Goal: Transaction & Acquisition: Obtain resource

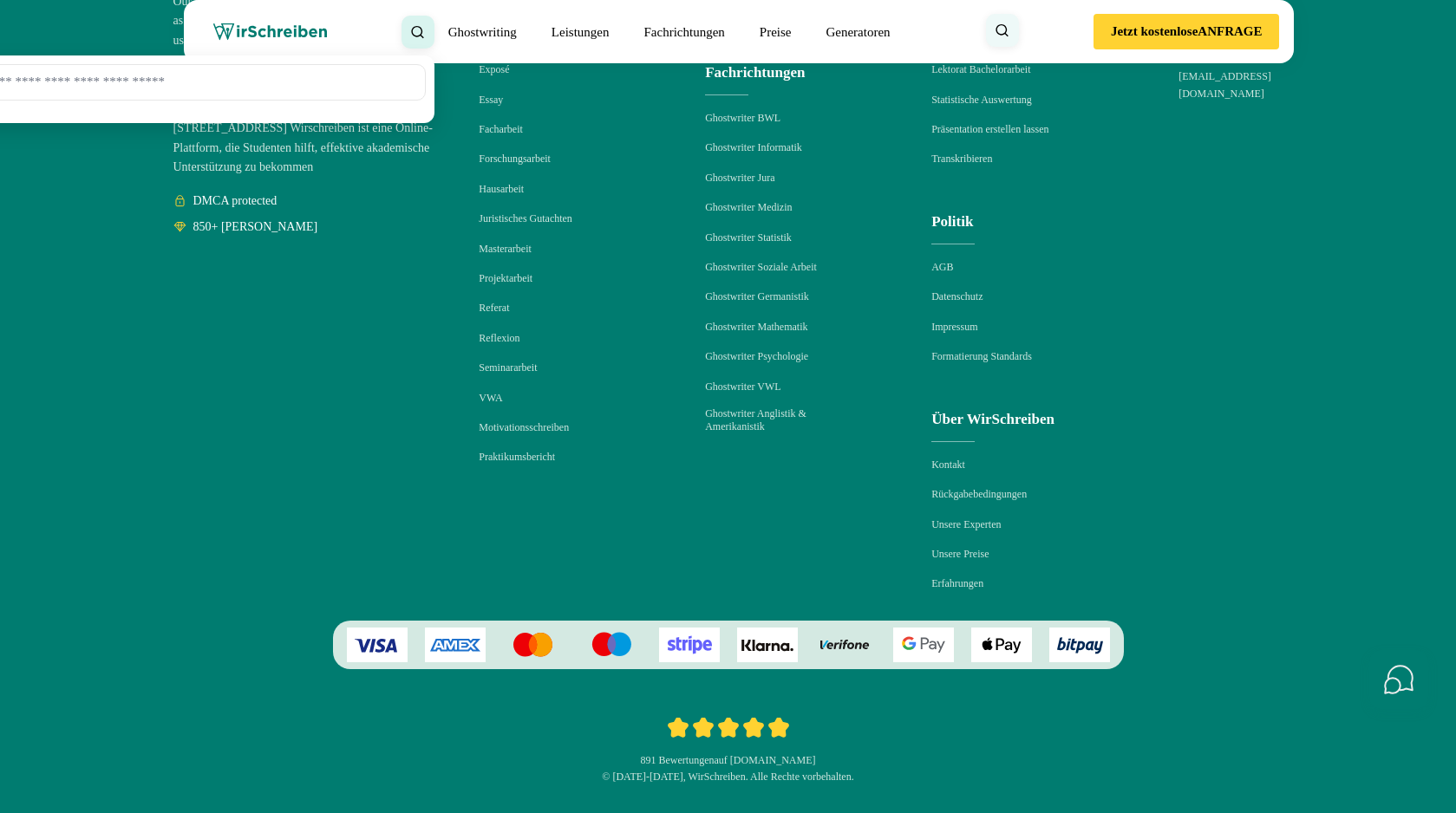
scroll to position [26143, 0]
click at [802, 762] on span "auf [DOMAIN_NAME]" at bounding box center [765, 760] width 101 height 12
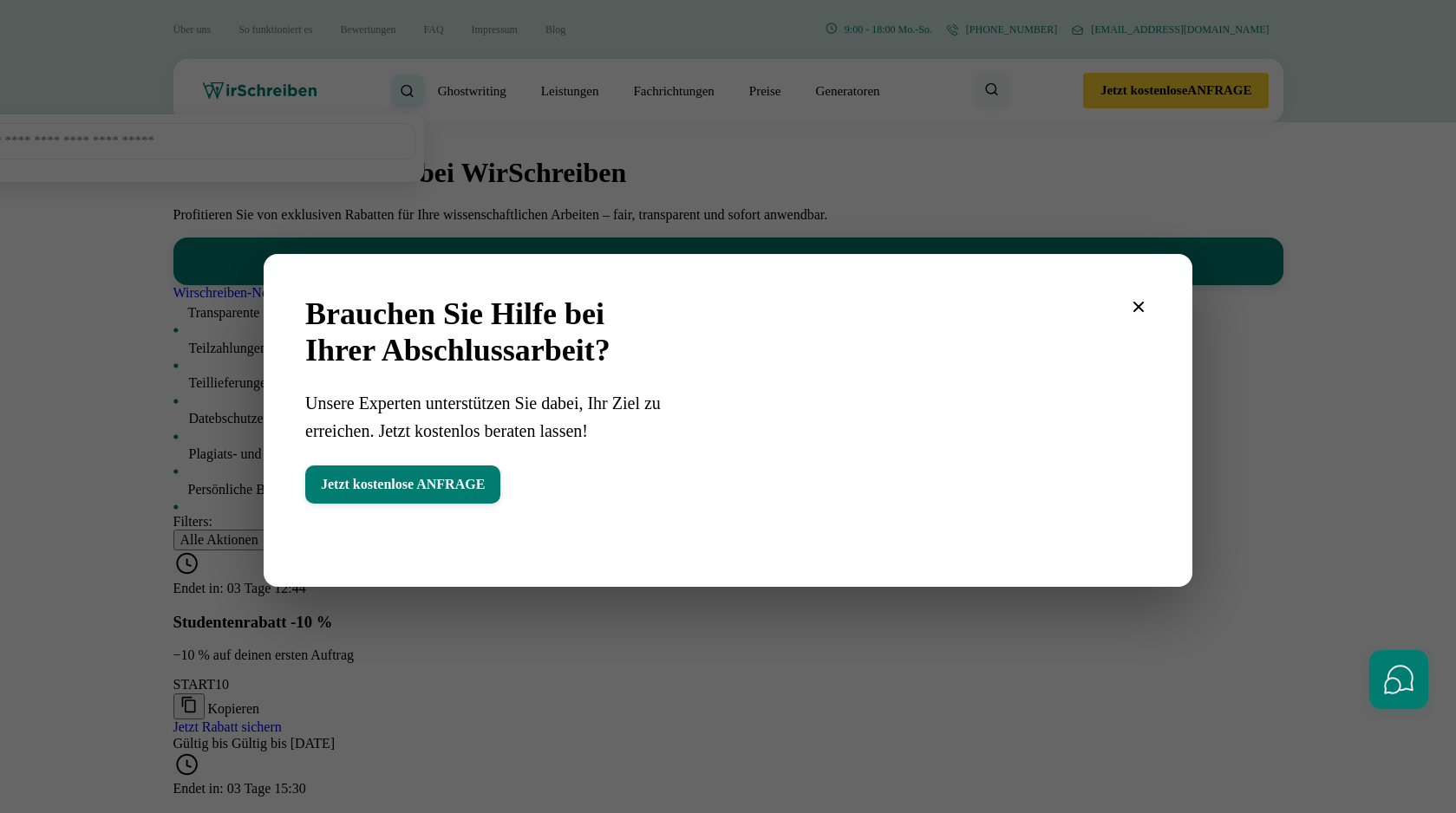
drag, startPoint x: 420, startPoint y: 170, endPoint x: 300, endPoint y: 165, distance: 120.1
click at [300, 165] on div at bounding box center [728, 406] width 1456 height 813
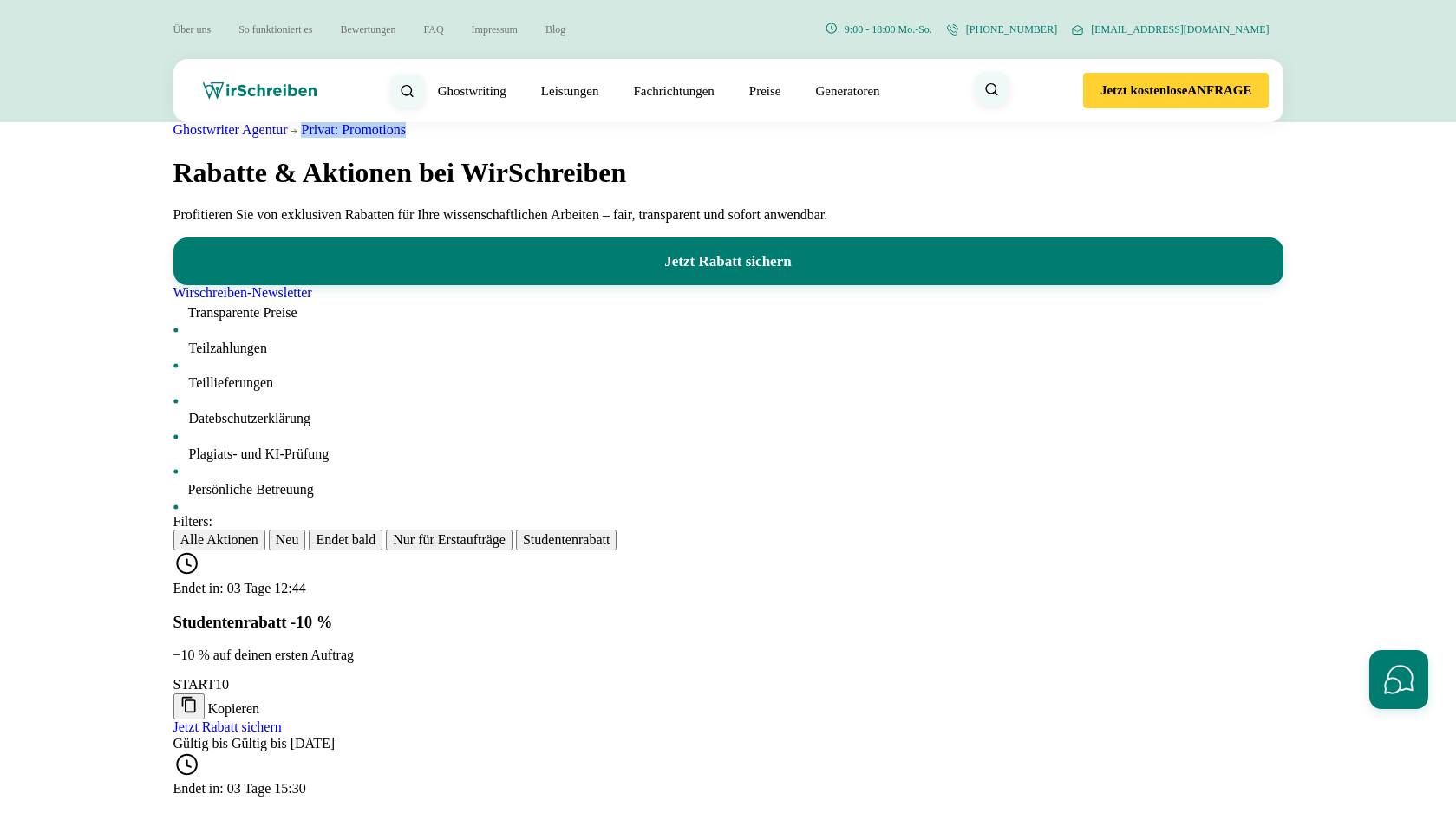
drag, startPoint x: 293, startPoint y: 159, endPoint x: 407, endPoint y: 158, distance: 114.0
click at [407, 138] on div "Ghostwriter Agentur Privat: Promotions" at bounding box center [728, 130] width 1110 height 16
copy link "Privat: Promotions"
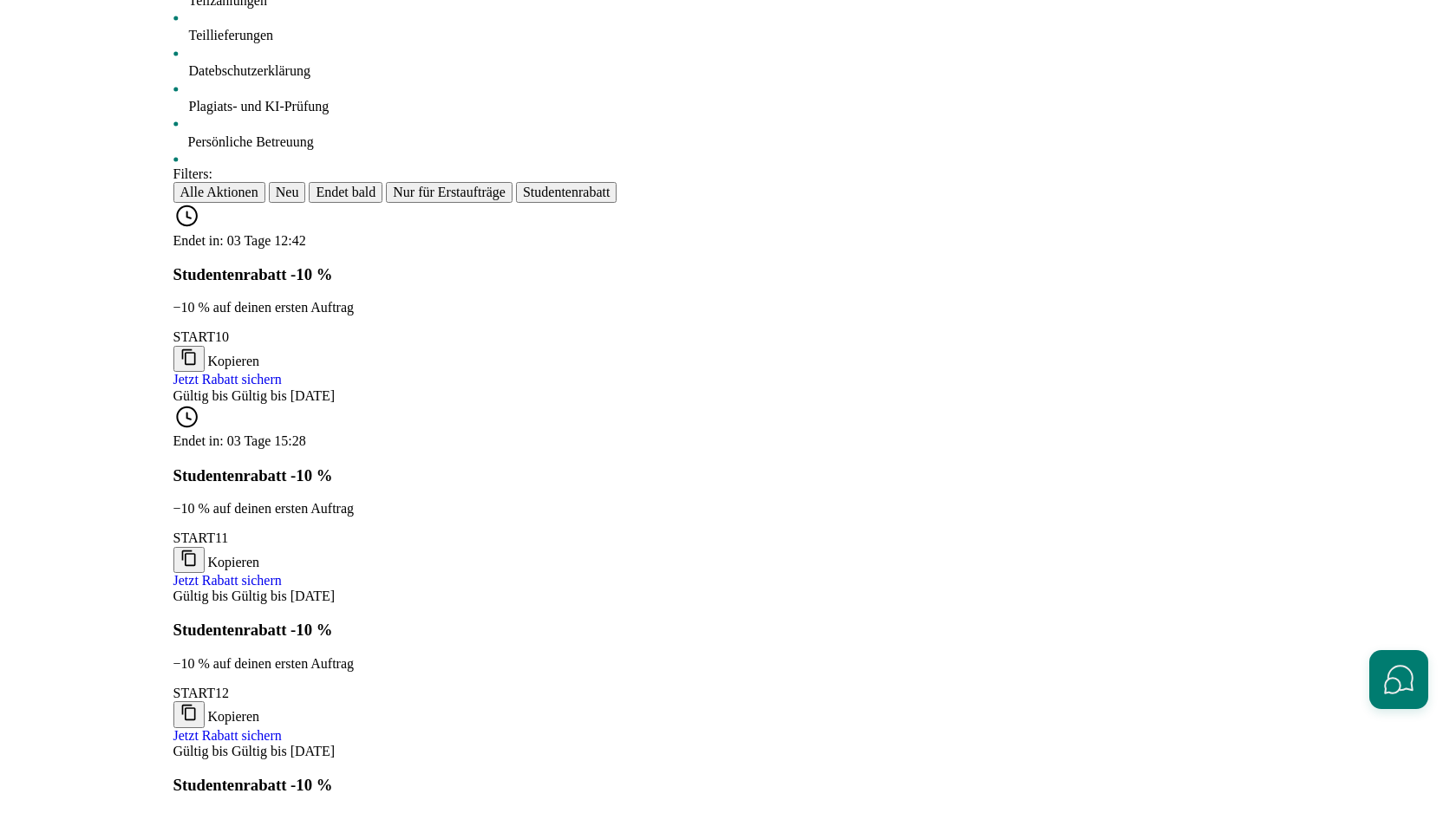
scroll to position [356, 0]
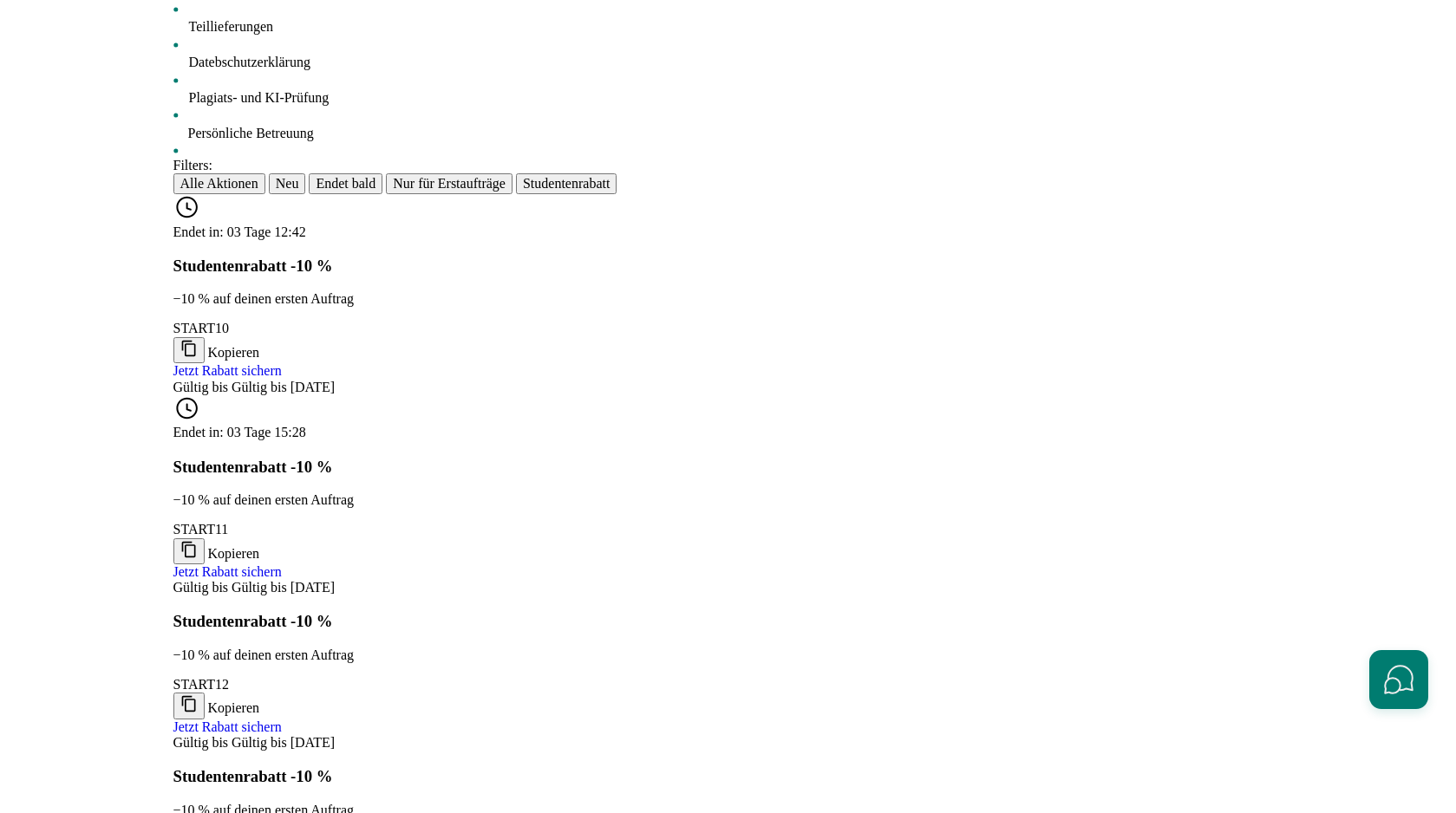
click at [195, 540] on icon "Promo-Code kopieren" at bounding box center [188, 548] width 14 height 16
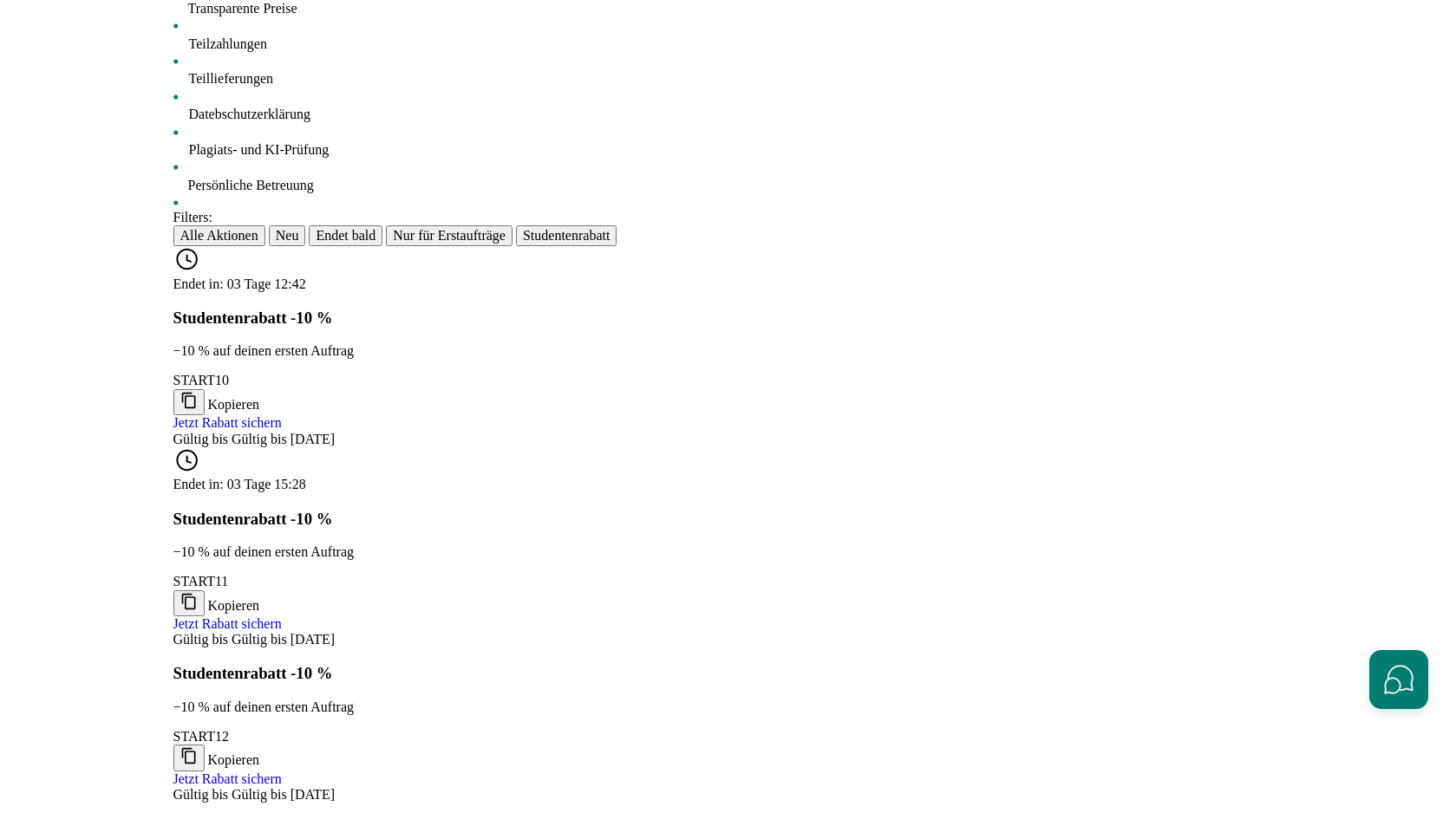
scroll to position [303, 0]
click at [932, 255] on section "Filters: Alle Aktionen Neu Endet bald Nur für Erstaufträge Studentenrabatt Ende…" at bounding box center [728, 740] width 1456 height 1059
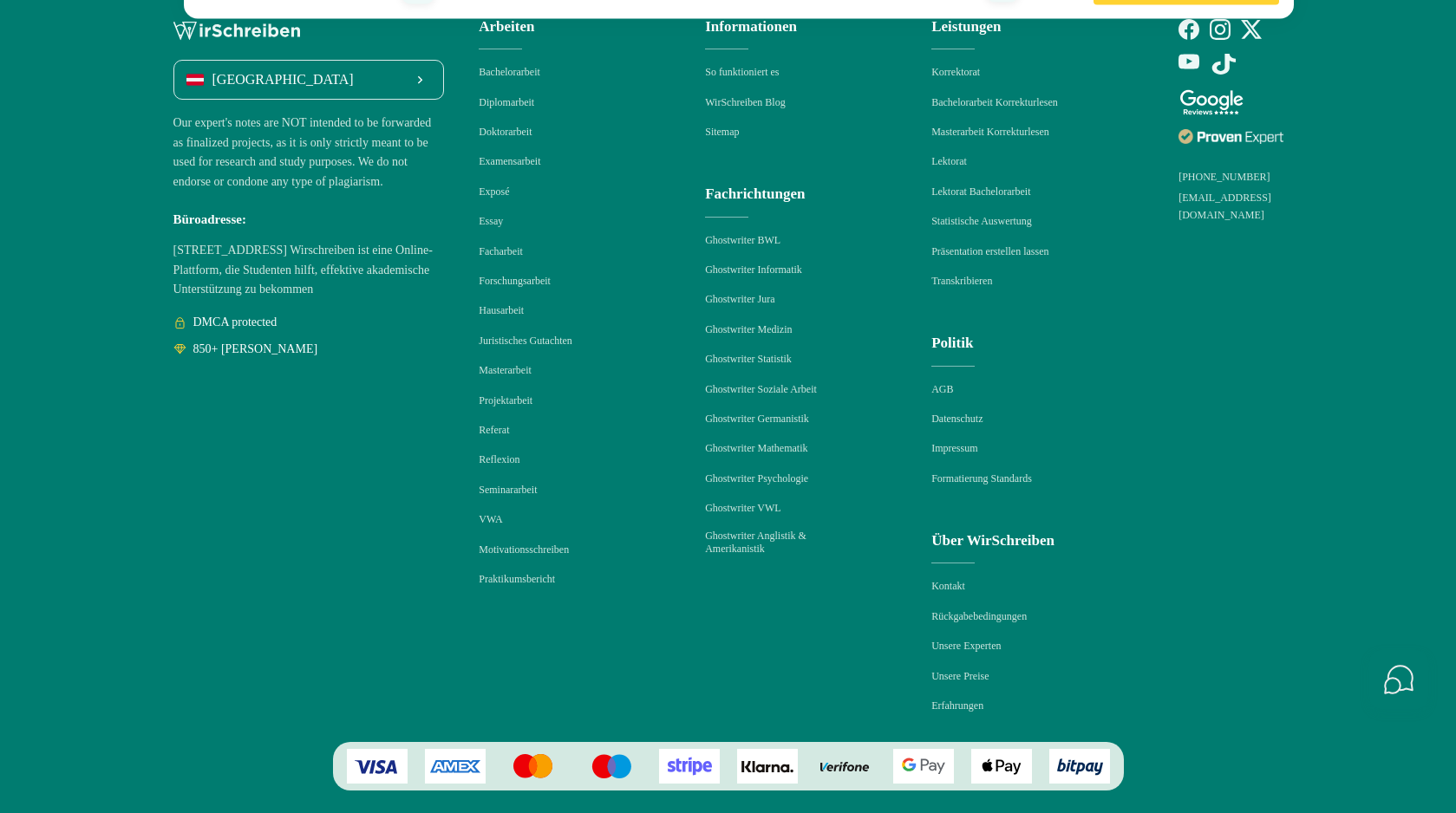
scroll to position [3747, 0]
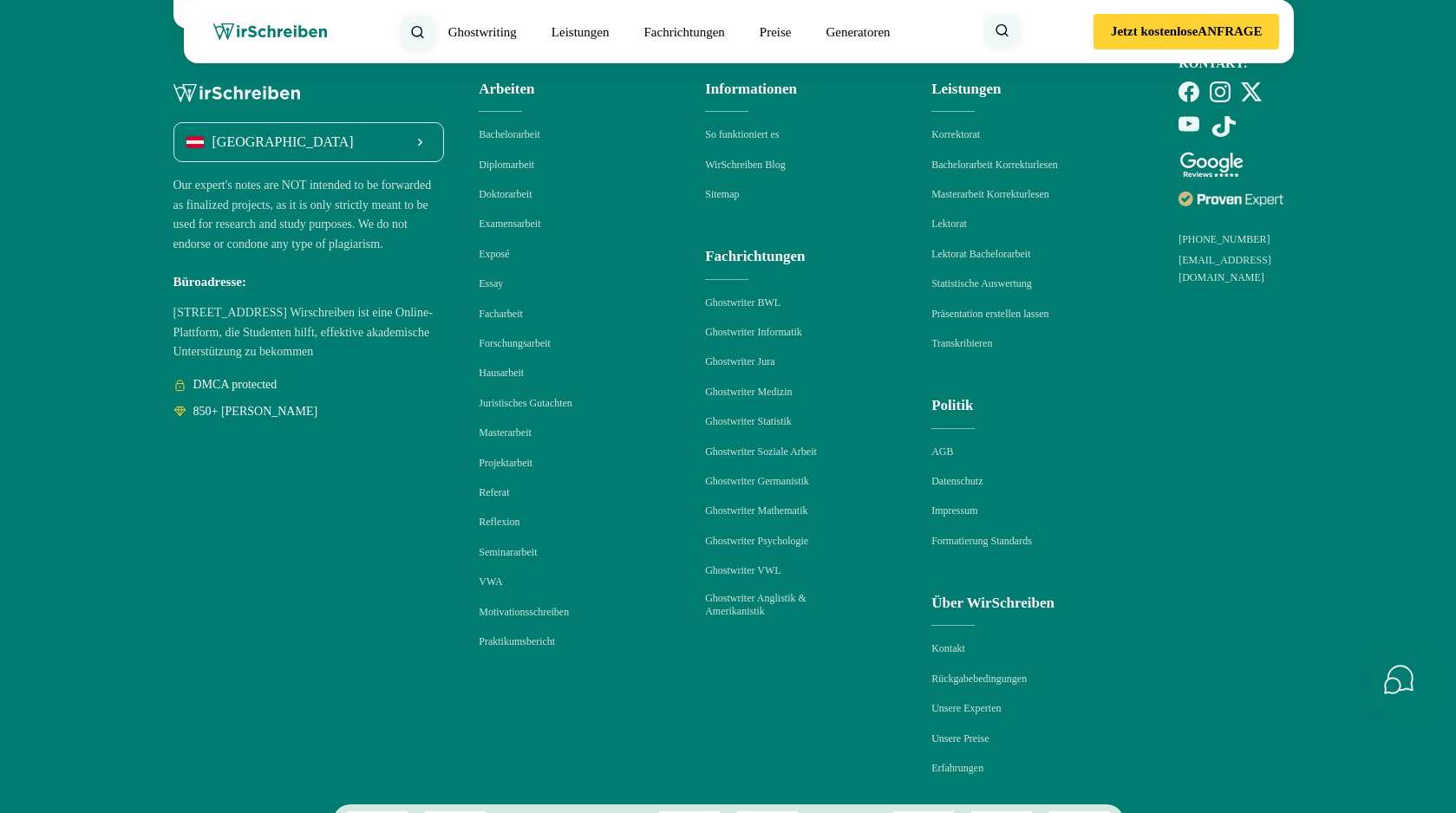
click at [0, 0] on input "Arbeit" at bounding box center [0, 0] width 0 height 0
drag, startPoint x: 248, startPoint y: 521, endPoint x: 195, endPoint y: 520, distance: 53.0
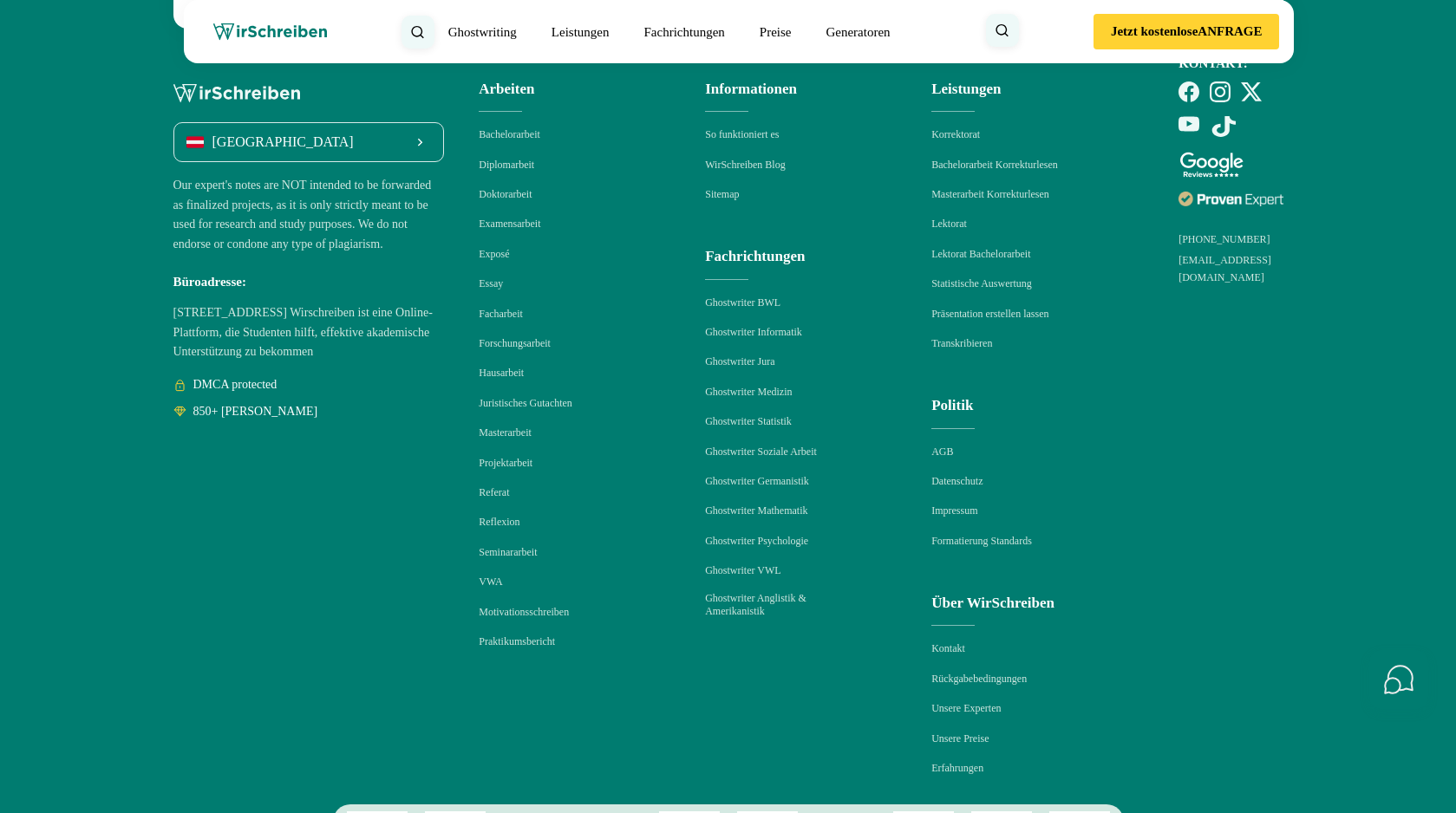
copy label "Arbeit"
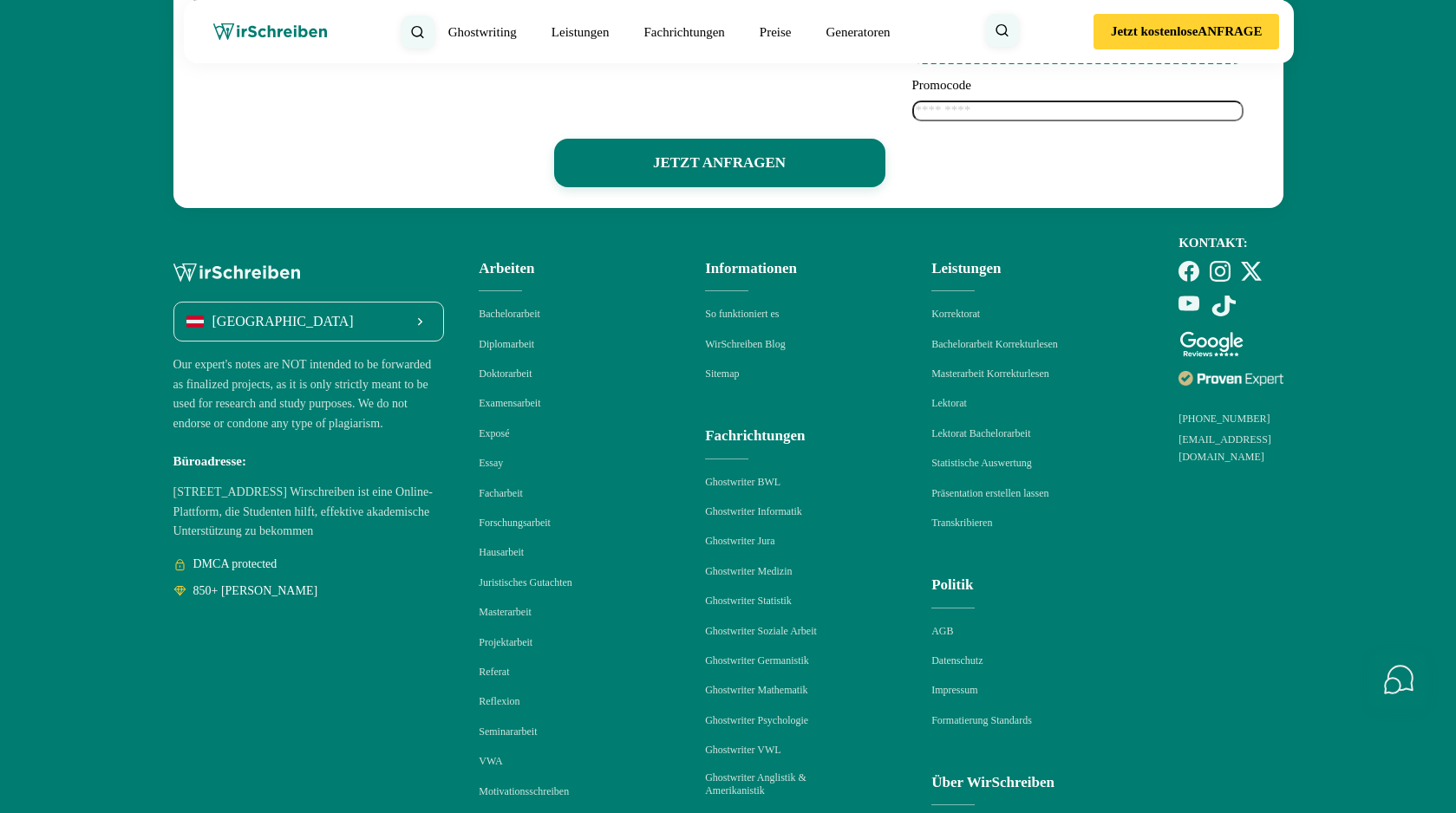
scroll to position [3423, 0]
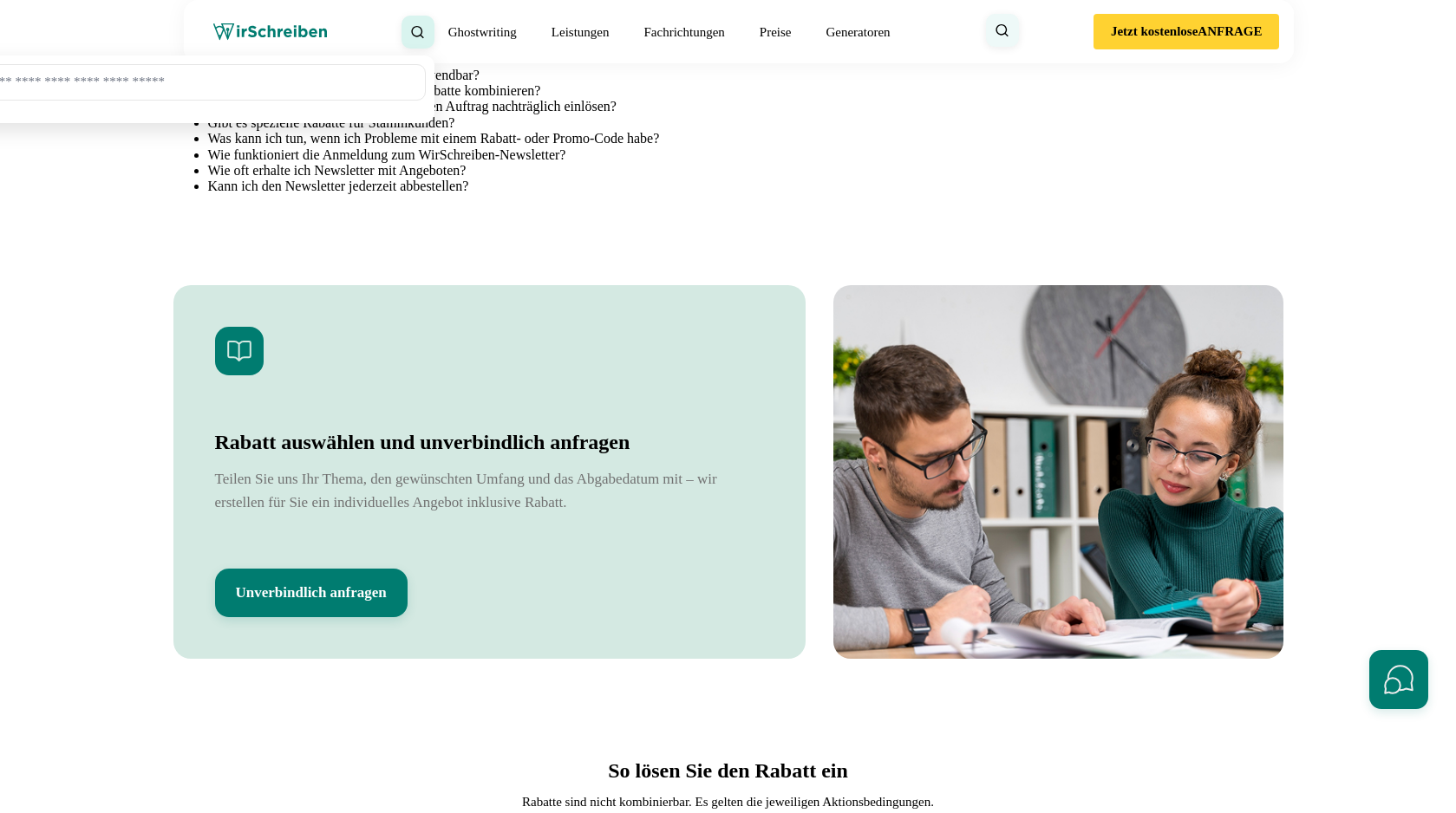
scroll to position [2326, 0]
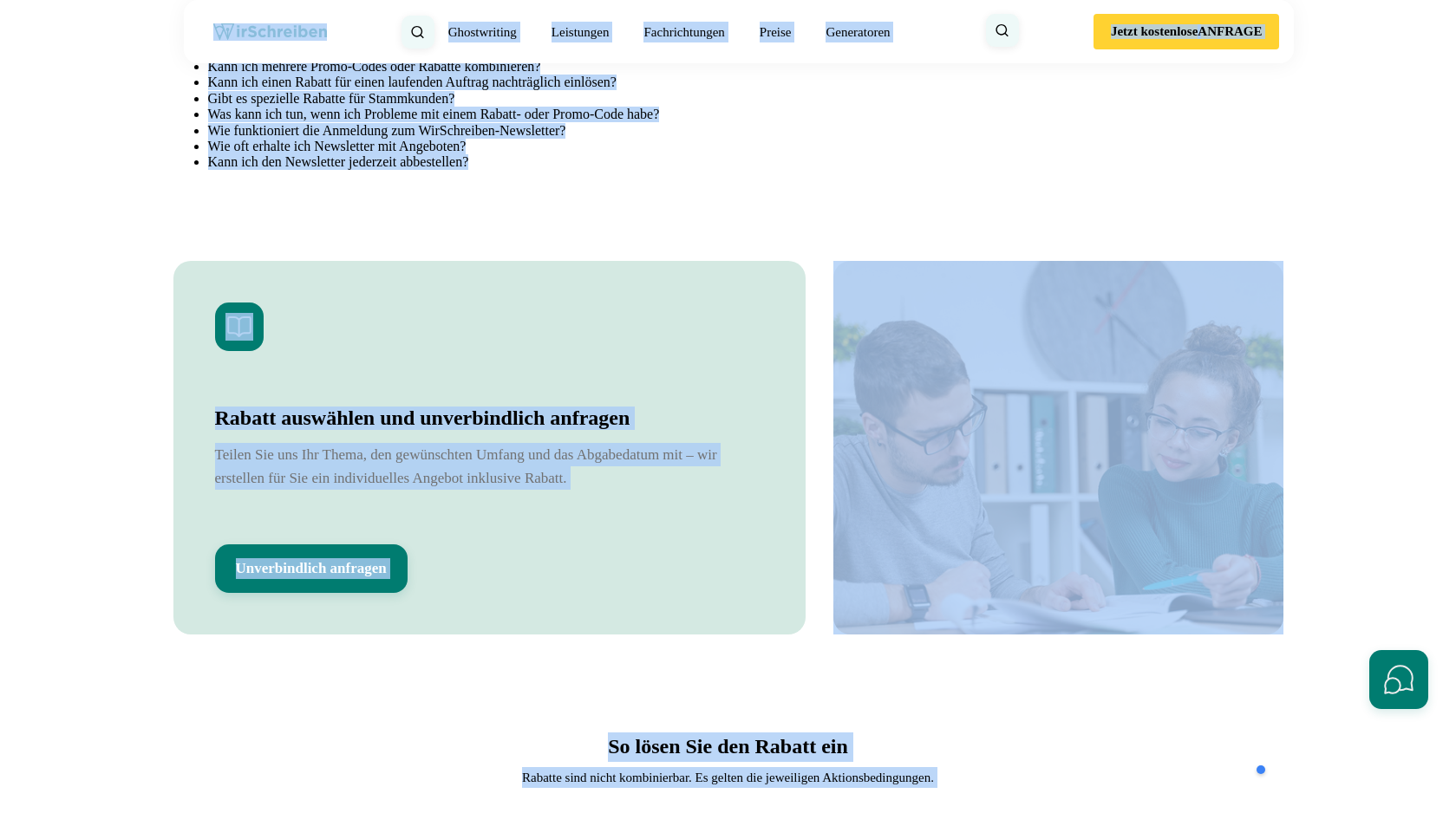
copy body "Jetzt kostenlose ANFRAGE Über uns So funktioniert es Bewertungen FAQ Impressum …"
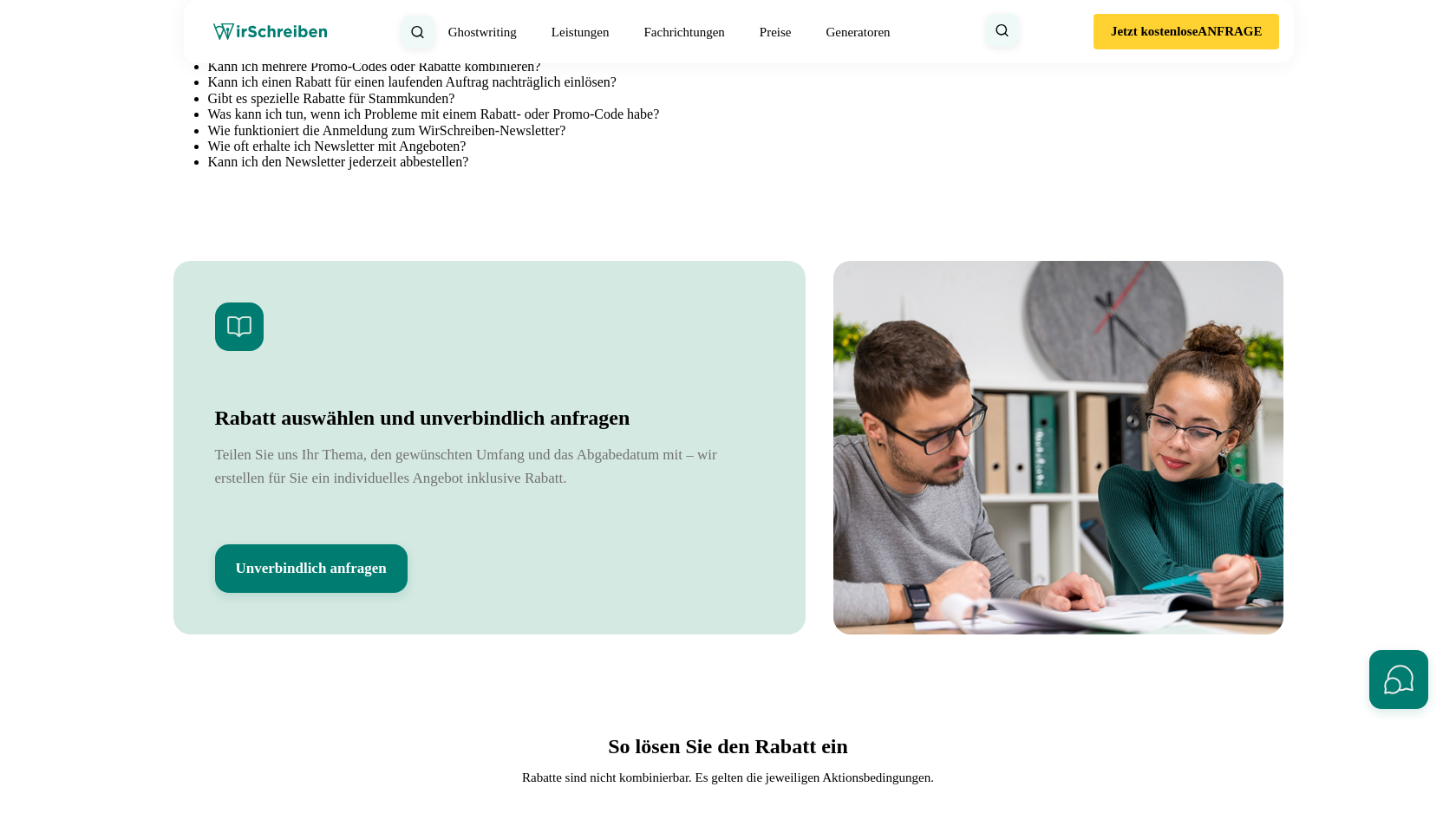
drag, startPoint x: 549, startPoint y: 230, endPoint x: 1040, endPoint y: 230, distance: 491.0
copy div "Rabatte und Promo-Codes gelten nicht für:"
drag, startPoint x: 511, startPoint y: 430, endPoint x: 782, endPoint y: 517, distance: 284.6
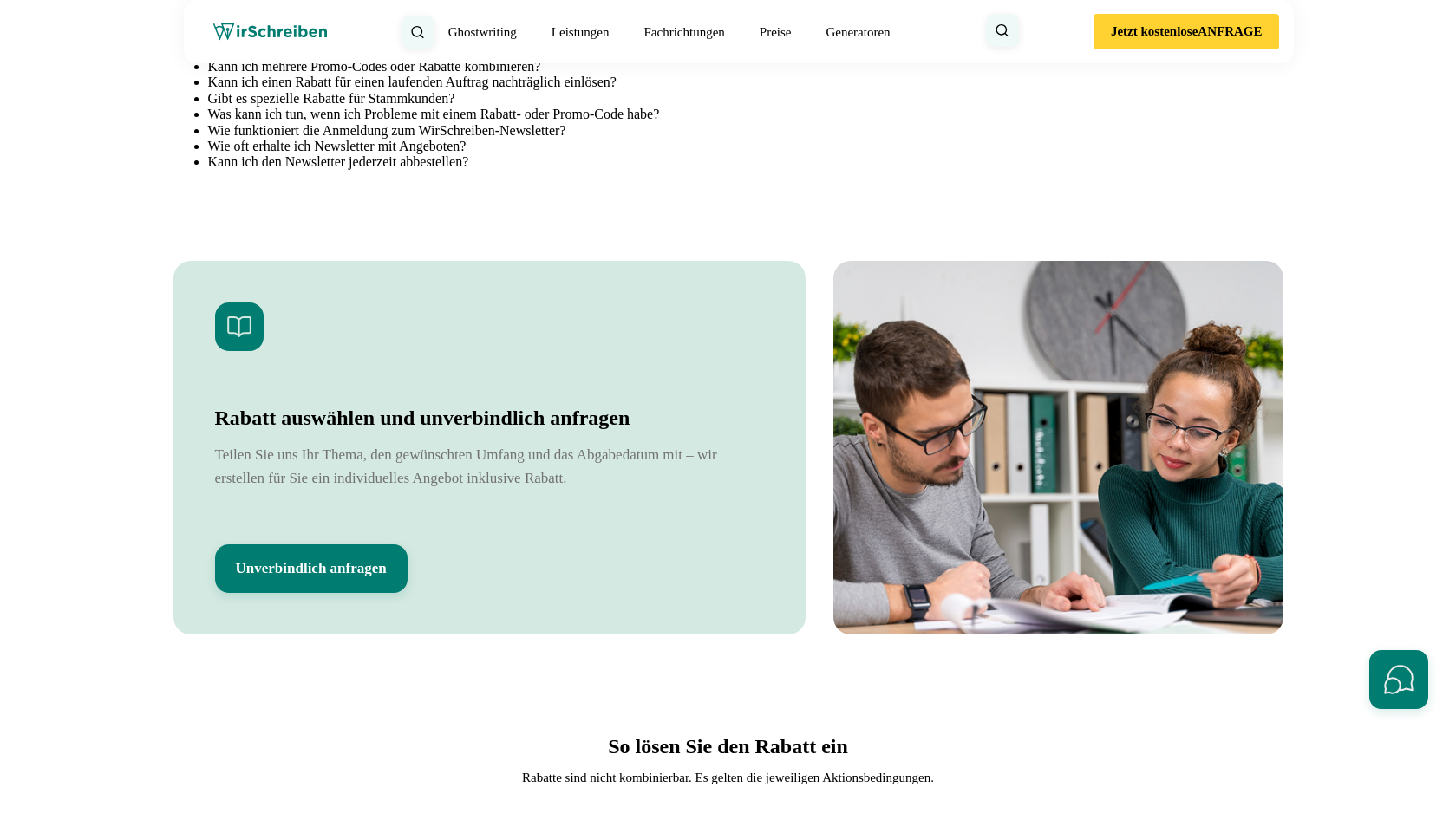
copy ul "Rabatte und Promo-Codes können nicht miteinander kombiniert werden. Wenn der er…"
drag, startPoint x: 459, startPoint y: 264, endPoint x: 974, endPoint y: 389, distance: 530.0
copy ul "Kurzfristige Arbeiten (z. B. bei einer Bearbeitungszeit von weniger als 5-7 Tag…"
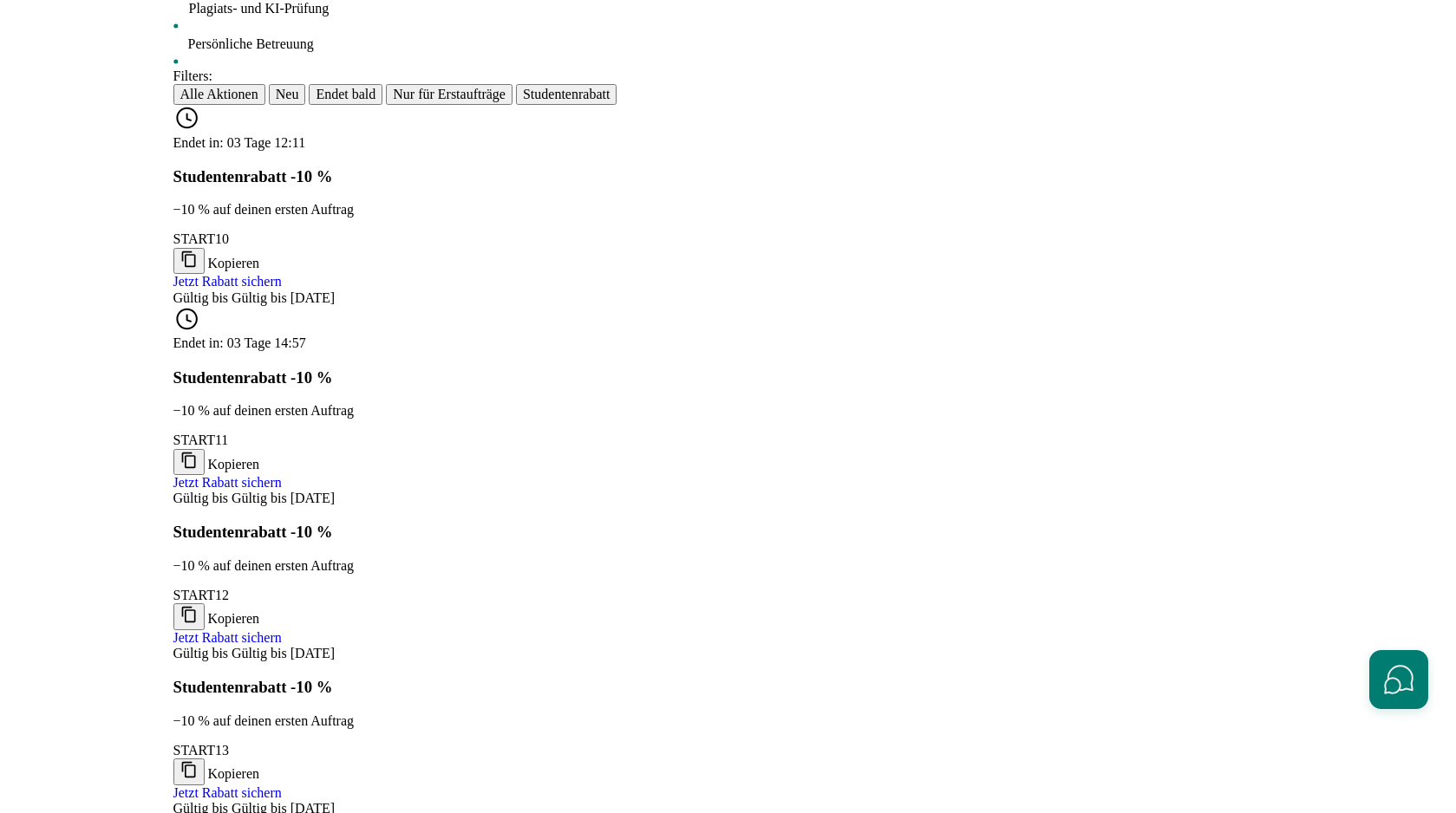
scroll to position [0, 0]
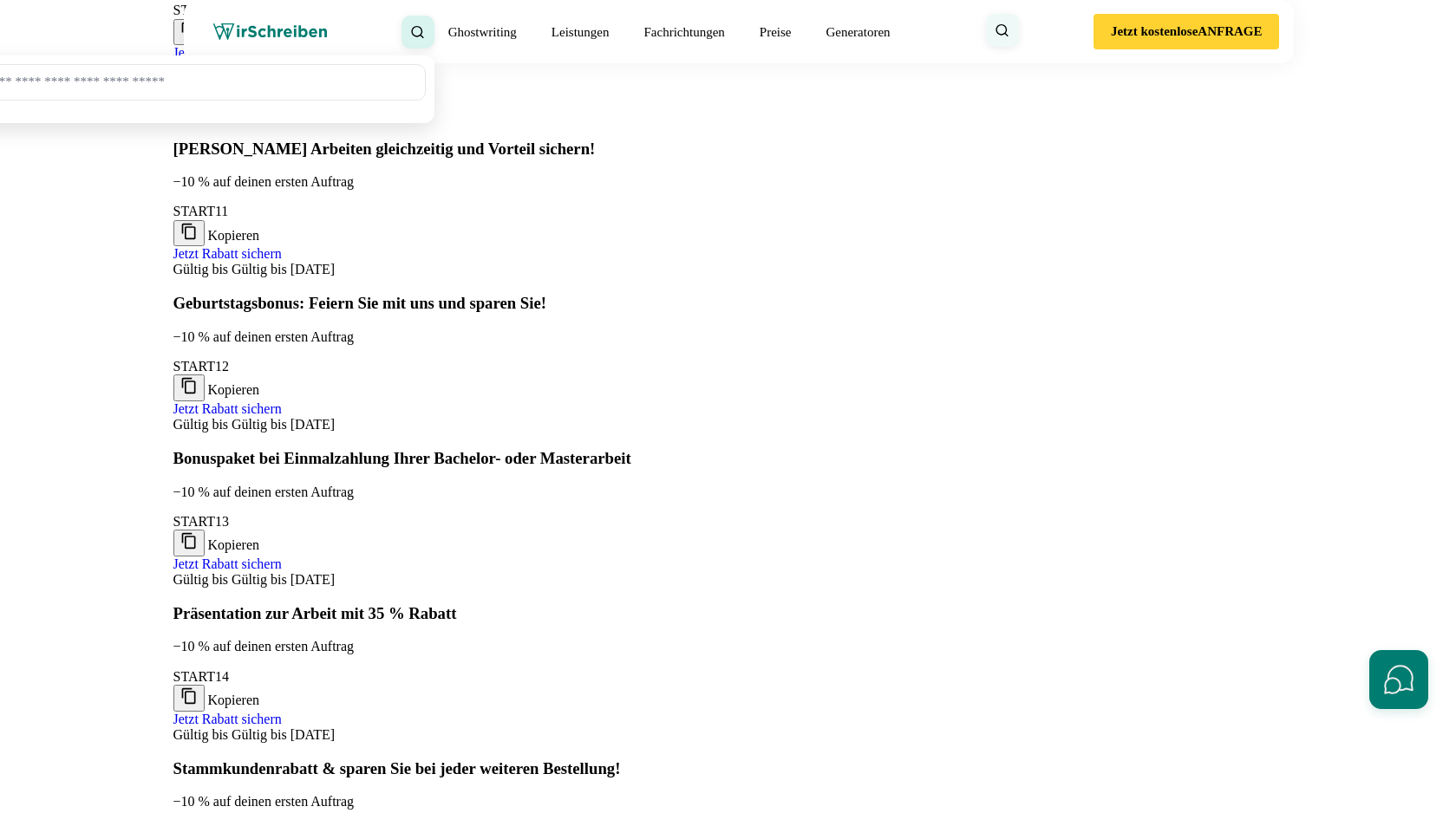
scroll to position [613, 0]
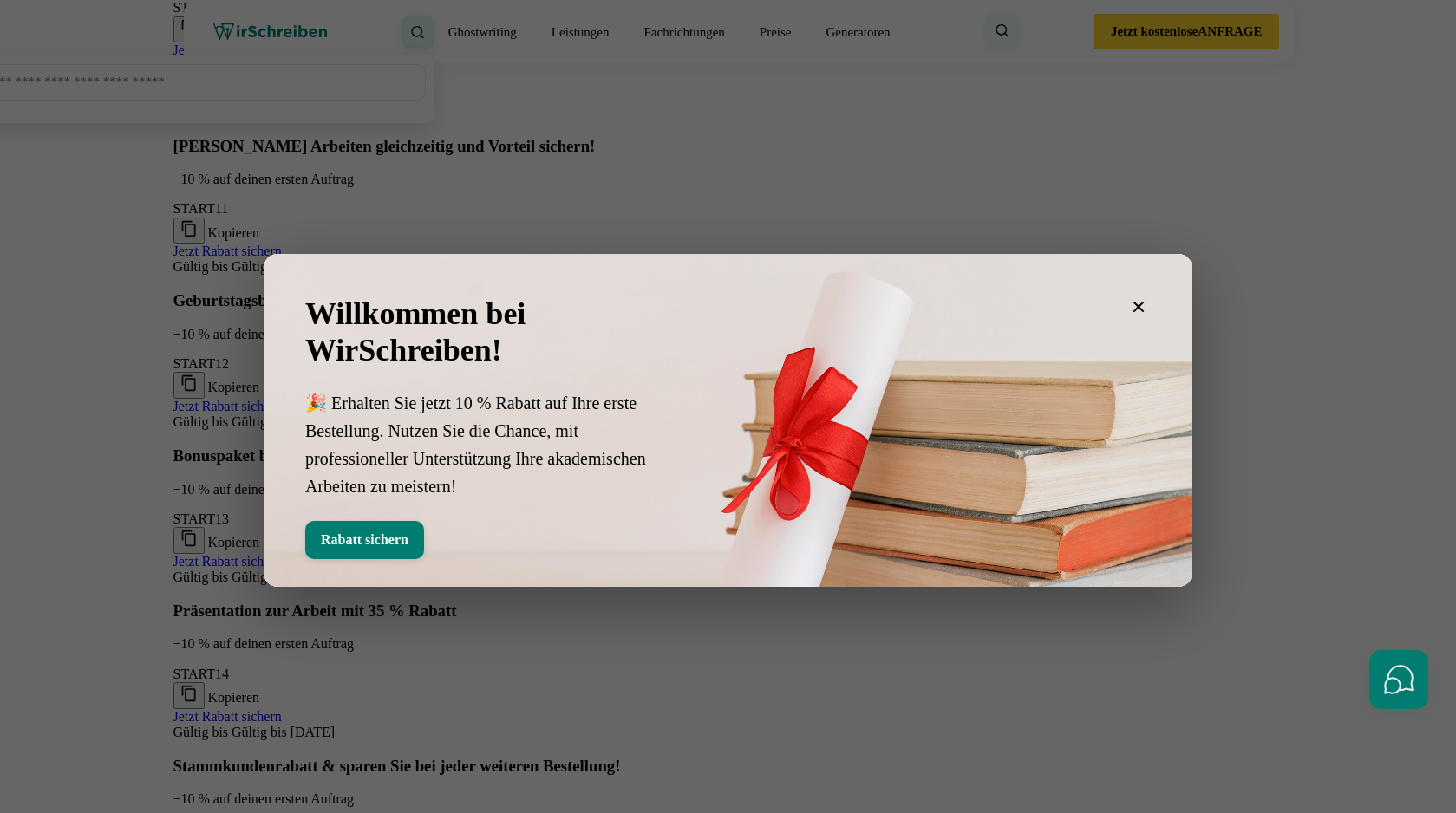
click at [1135, 304] on icon "button" at bounding box center [1139, 307] width 11 height 11
